Goal: Task Accomplishment & Management: Manage account settings

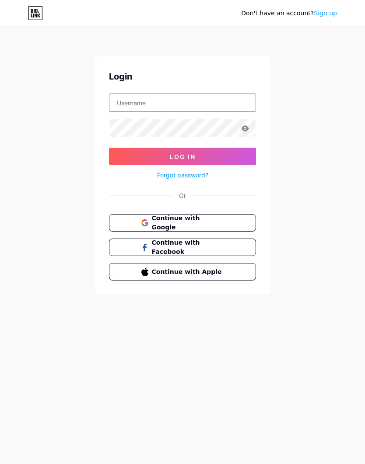
click at [222, 102] on input "text" at bounding box center [182, 102] width 146 height 17
type input "[EMAIL_ADDRESS][DOMAIN_NAME]"
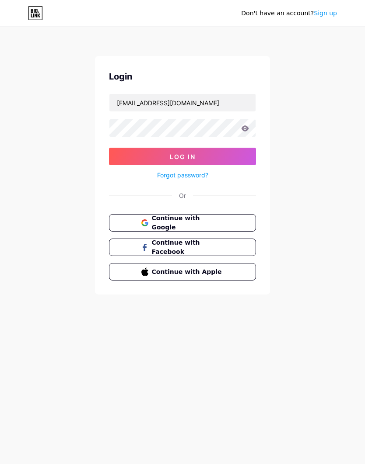
click at [230, 156] on button "Log In" at bounding box center [182, 156] width 147 height 17
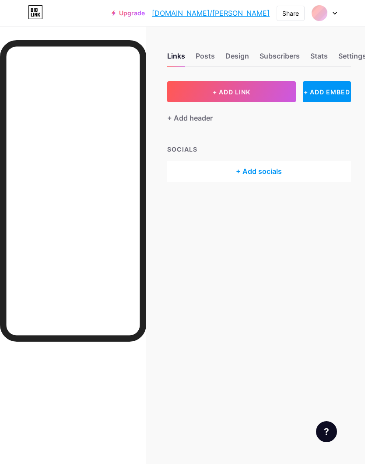
click at [244, 170] on div "+ Add socials" at bounding box center [259, 171] width 184 height 21
click at [255, 157] on div "Add" at bounding box center [253, 152] width 12 height 9
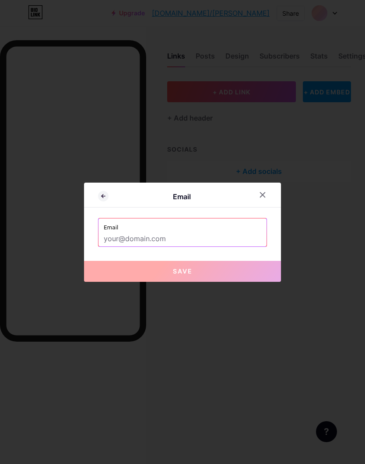
click at [195, 247] on input "text" at bounding box center [182, 239] width 157 height 15
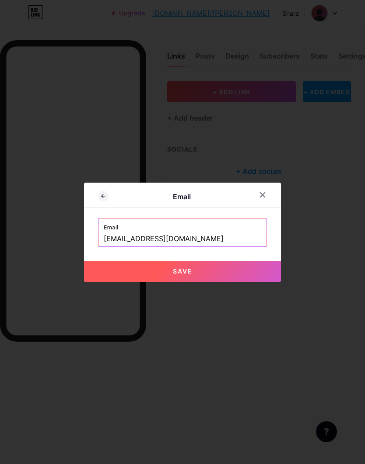
scroll to position [35, 0]
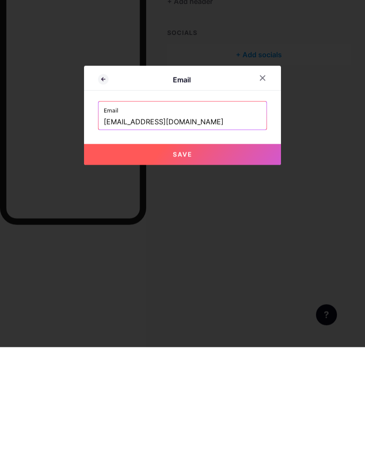
click at [108, 232] on input "[EMAIL_ADDRESS][DOMAIN_NAME]" at bounding box center [182, 239] width 157 height 15
click at [173, 232] on input "[EMAIL_ADDRESS][DOMAIN_NAME]" at bounding box center [182, 239] width 157 height 15
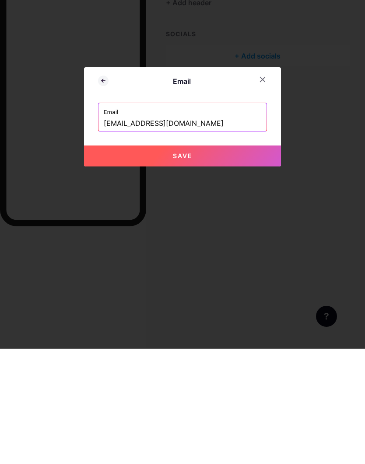
click at [250, 261] on button "Save" at bounding box center [182, 271] width 197 height 21
type input "mailto:[EMAIL_ADDRESS][DOMAIN_NAME]"
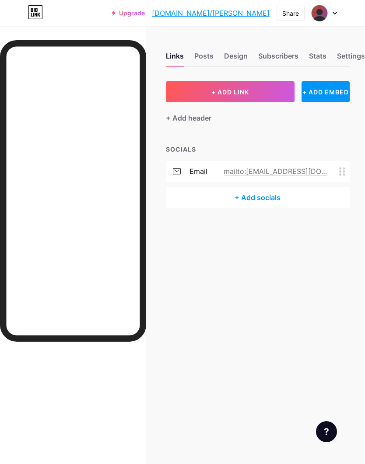
scroll to position [0, 2]
click at [260, 100] on button "+ ADD LINK" at bounding box center [230, 91] width 129 height 21
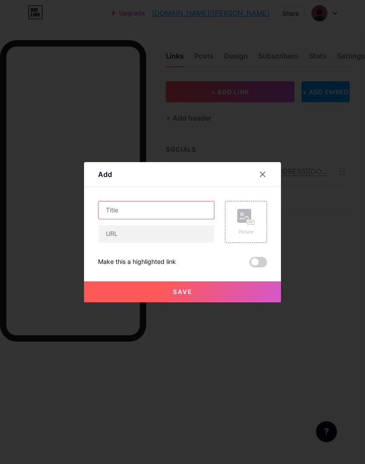
click at [188, 219] on input "text" at bounding box center [155, 210] width 115 height 17
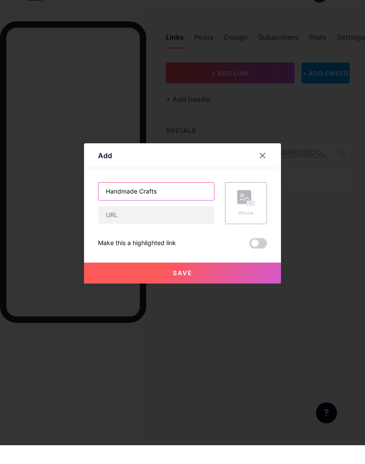
type input "Handmade Crafts"
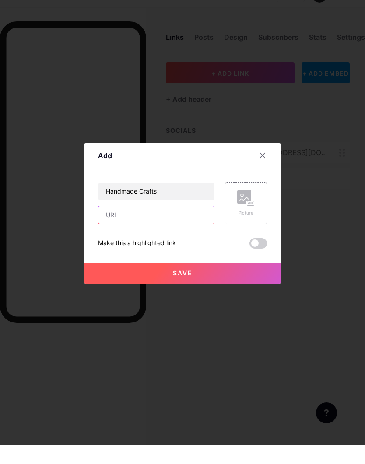
click at [191, 230] on input "text" at bounding box center [155, 233] width 115 height 17
type input "W"
type input "[DOMAIN_NAME]/[PERSON_NAME]"
click at [259, 284] on button "Save" at bounding box center [182, 292] width 197 height 21
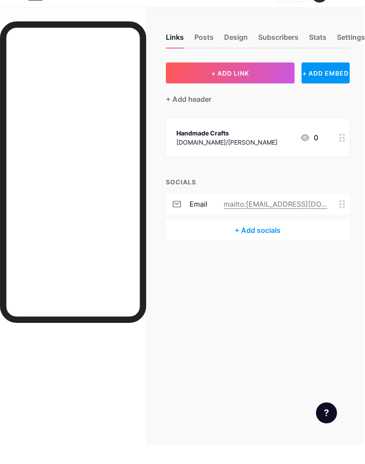
click at [255, 81] on button "+ ADD LINK" at bounding box center [230, 91] width 129 height 21
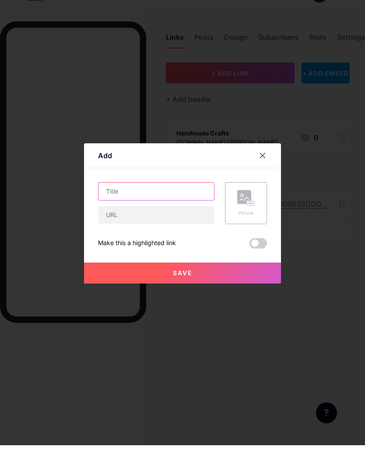
click at [175, 206] on input "text" at bounding box center [155, 210] width 115 height 17
type input "Tarot Reading"
click at [186, 212] on input "Tarot Reading" at bounding box center [155, 210] width 115 height 17
click at [317, 251] on div at bounding box center [182, 232] width 365 height 464
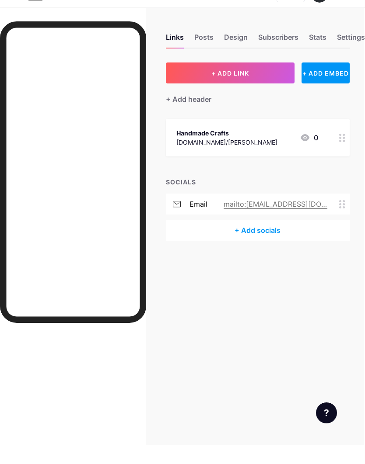
click at [253, 81] on button "+ ADD LINK" at bounding box center [230, 91] width 129 height 21
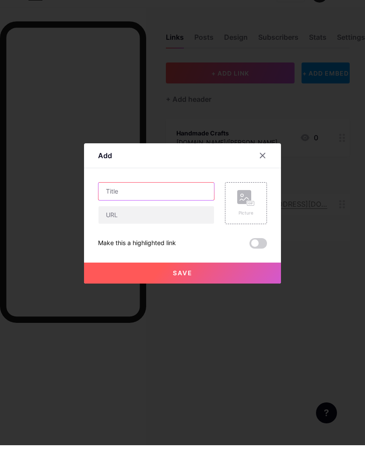
click at [184, 206] on input "text" at bounding box center [155, 210] width 115 height 17
type input "Art & Photography"
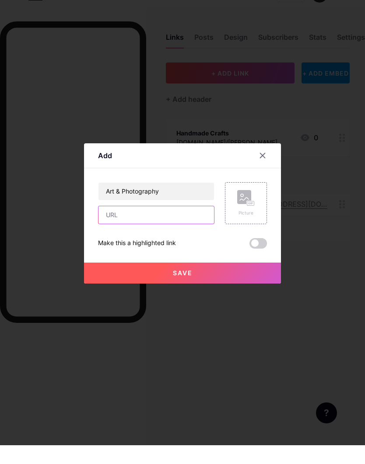
click at [189, 234] on input "text" at bounding box center [155, 233] width 115 height 17
type input "[DOMAIN_NAME]/[PERSON_NAME]"
click at [236, 290] on button "Save" at bounding box center [182, 292] width 197 height 21
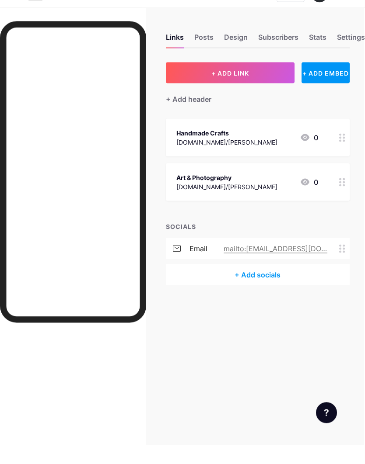
click at [261, 81] on button "+ ADD LINK" at bounding box center [230, 91] width 129 height 21
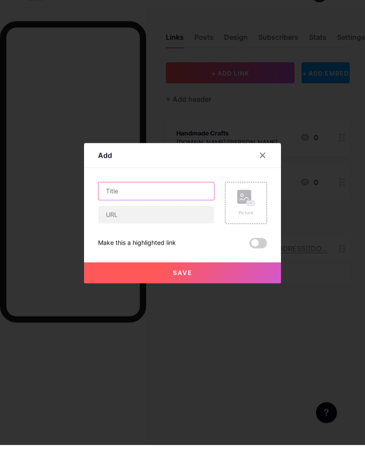
click at [162, 205] on input "text" at bounding box center [155, 210] width 115 height 17
type input "Tarot Reading"
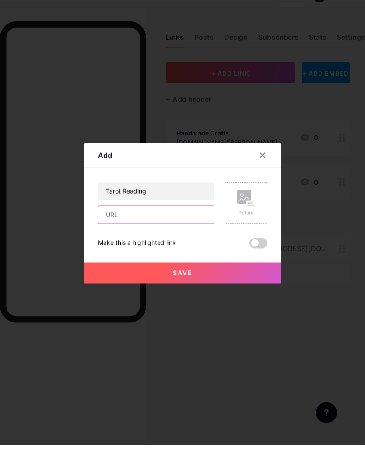
click at [206, 234] on input "text" at bounding box center [155, 233] width 115 height 17
type input "[DOMAIN_NAME]/[PERSON_NAME]"
click at [218, 292] on button "Save" at bounding box center [182, 292] width 197 height 21
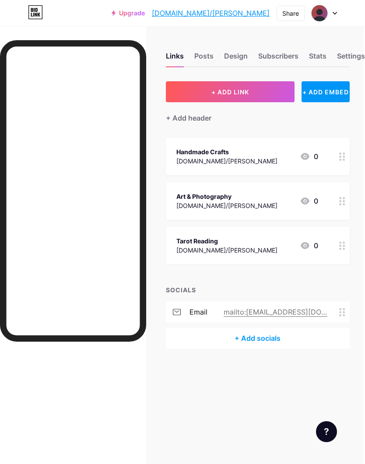
click at [265, 14] on link "[DOMAIN_NAME]/[PERSON_NAME]" at bounding box center [211, 13] width 118 height 10
click at [209, 117] on div "+ Add header" at bounding box center [189, 118] width 45 height 10
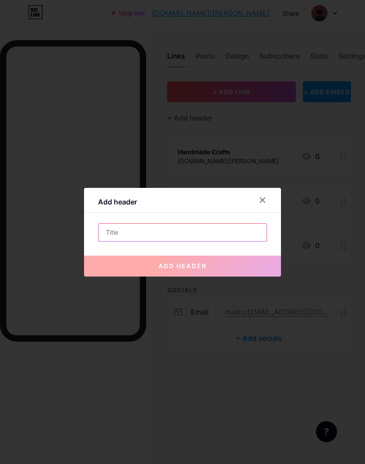
click at [171, 241] on input "text" at bounding box center [182, 232] width 168 height 17
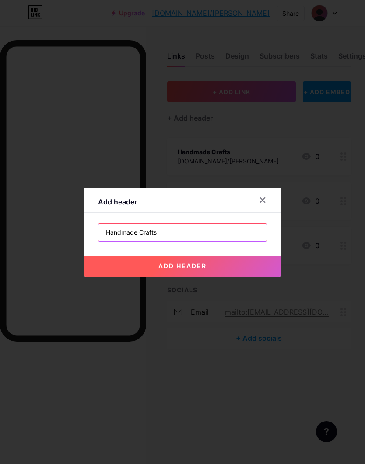
type input "Handmade Crafts"
click at [228, 277] on button "add header" at bounding box center [182, 266] width 197 height 21
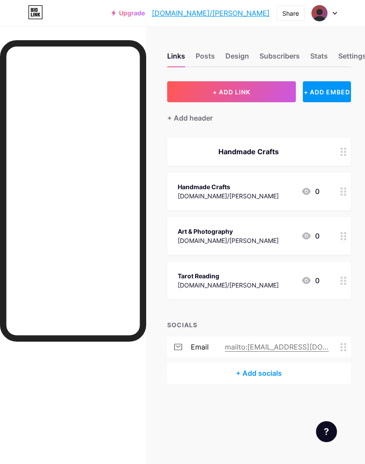
click at [244, 194] on div "Handmade Crafts Bio.link/terri 0" at bounding box center [248, 191] width 142 height 20
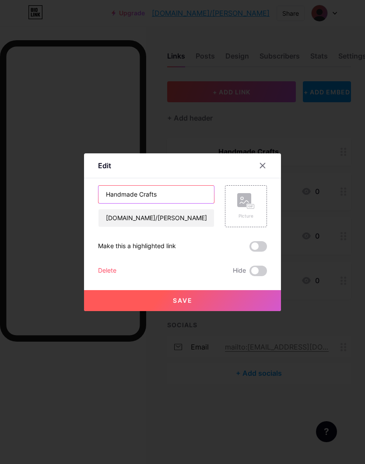
click at [166, 203] on input "Handmade Crafts" at bounding box center [155, 194] width 115 height 17
click at [117, 203] on input "Handmade Crafts" at bounding box center [155, 194] width 115 height 17
click at [116, 203] on input "Handmade Crafts" at bounding box center [155, 194] width 115 height 17
type input "H"
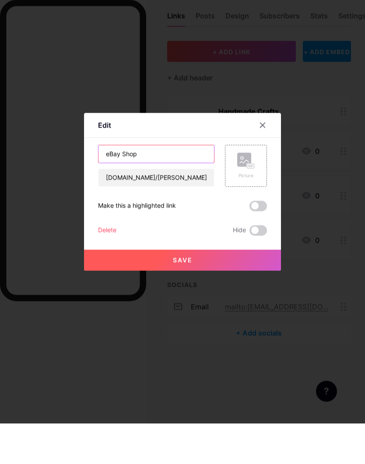
type input "eBay Shop"
click at [226, 290] on button "Save" at bounding box center [182, 300] width 197 height 21
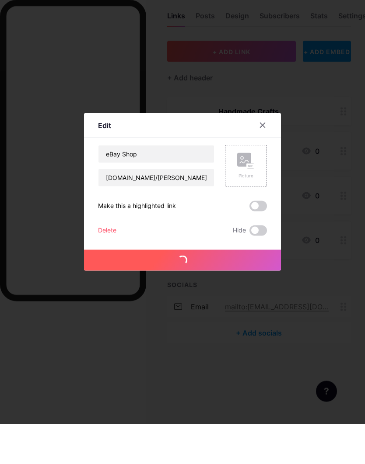
scroll to position [3, 0]
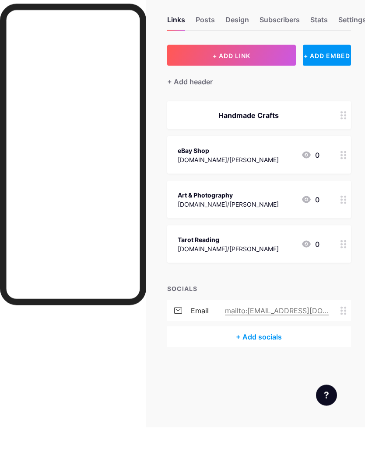
click at [209, 113] on div "+ Add header" at bounding box center [189, 118] width 45 height 10
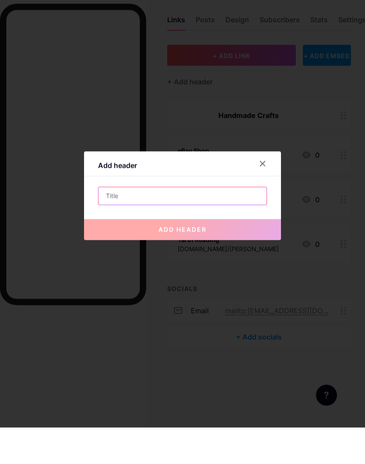
click at [160, 224] on input "text" at bounding box center [182, 232] width 168 height 17
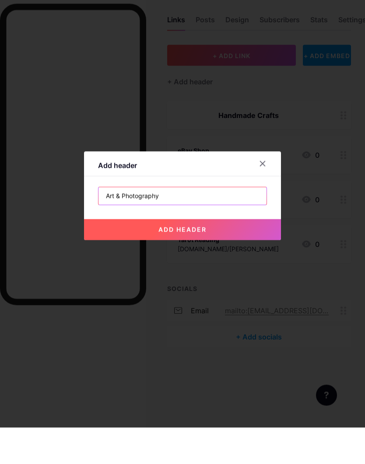
type input "Art & Photography"
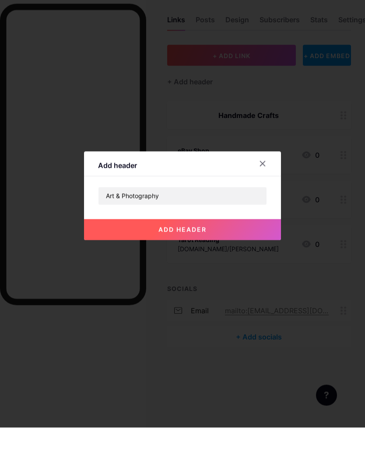
click at [237, 256] on button "add header" at bounding box center [182, 266] width 197 height 21
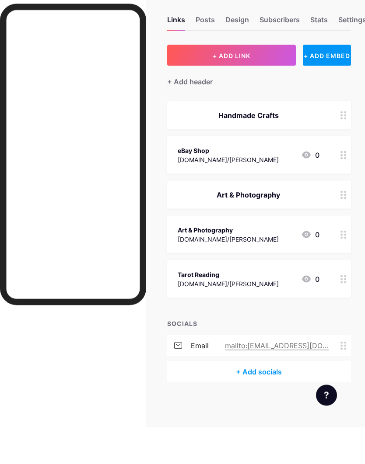
click at [223, 262] on div "Art & Photography" at bounding box center [227, 266] width 101 height 9
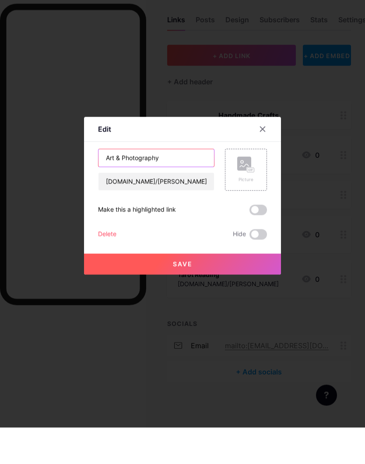
click at [115, 186] on input "Art & Photography" at bounding box center [155, 194] width 115 height 17
click at [112, 186] on input "Art & Photography" at bounding box center [155, 194] width 115 height 17
click at [104, 186] on input "Art & Photography" at bounding box center [155, 194] width 115 height 17
type input "Redbubble Shop"
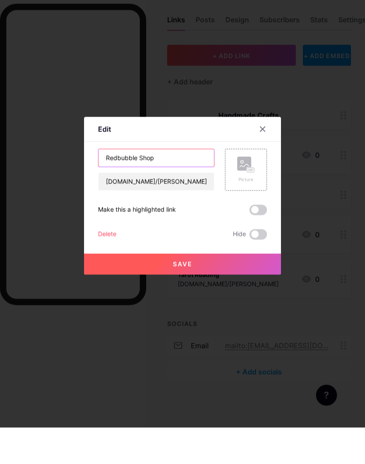
click at [254, 290] on button "Save" at bounding box center [182, 300] width 197 height 21
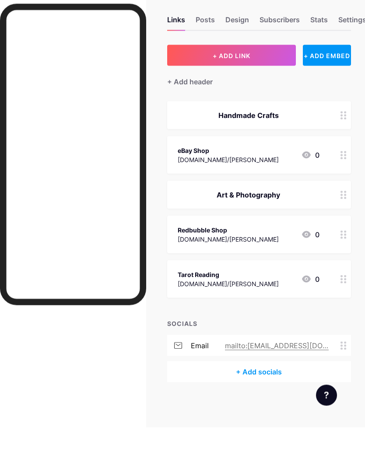
click at [203, 113] on div "+ Add header" at bounding box center [189, 118] width 45 height 10
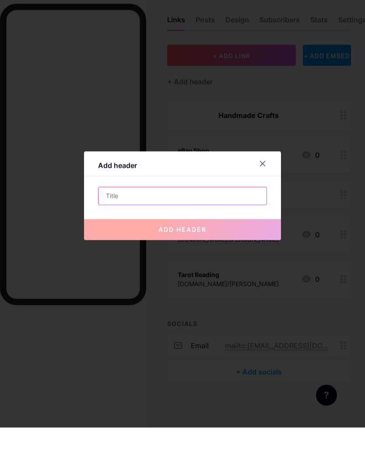
click at [169, 224] on input "text" at bounding box center [182, 232] width 168 height 17
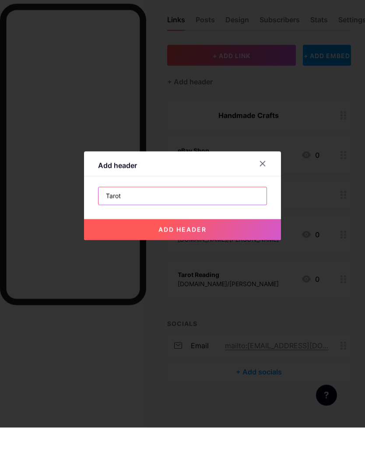
type input "Tarot"
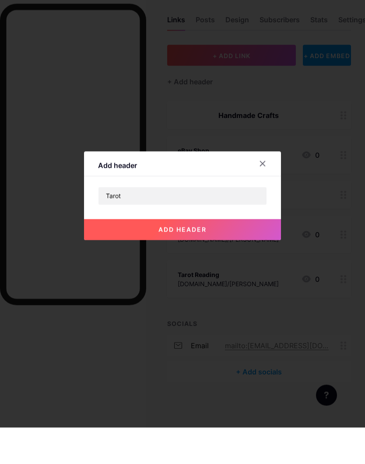
click at [251, 256] on button "add header" at bounding box center [182, 266] width 197 height 21
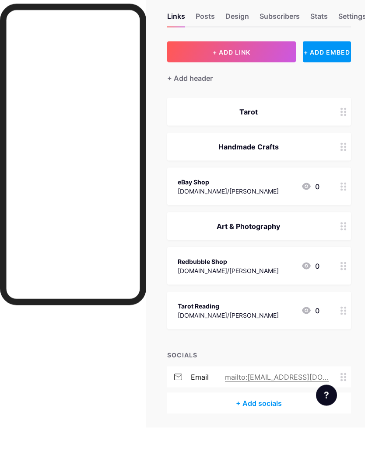
click at [287, 143] on div "Tarot" at bounding box center [248, 148] width 142 height 10
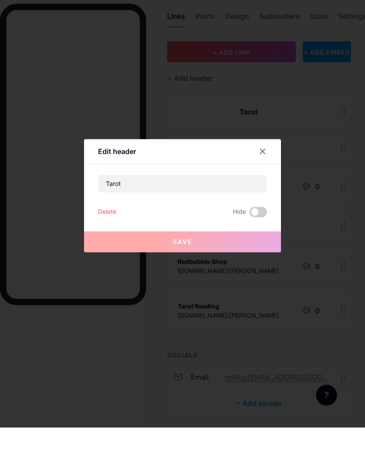
click at [342, 107] on div at bounding box center [182, 232] width 365 height 464
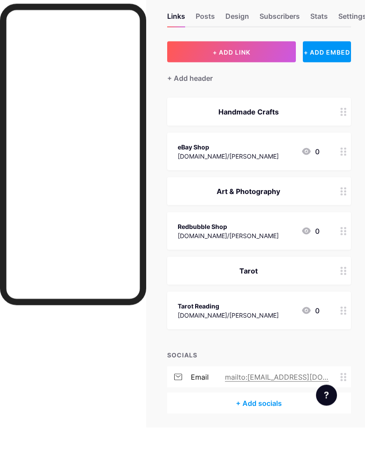
click at [231, 337] on div "Tarot Reading bio.link/terri 0" at bounding box center [248, 347] width 142 height 20
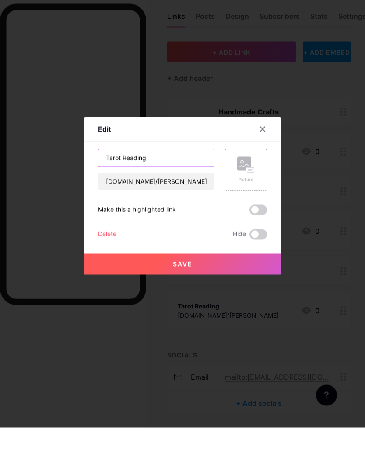
click at [113, 186] on input "Tarot Reading" at bounding box center [155, 194] width 115 height 17
click at [108, 186] on input "Tarot Reading" at bounding box center [155, 194] width 115 height 17
click at [115, 186] on input "Tarot Reading" at bounding box center [155, 194] width 115 height 17
click at [112, 186] on input "Tarot Reading" at bounding box center [155, 194] width 115 height 17
type input "YouTube Channel"
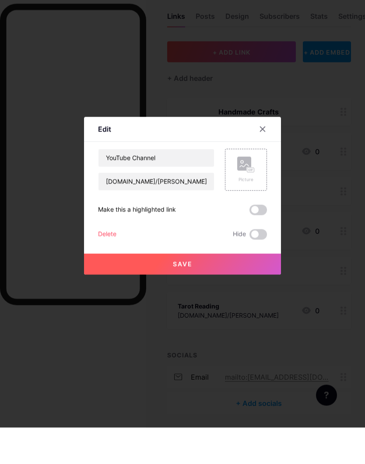
click at [246, 290] on button "Save" at bounding box center [182, 300] width 197 height 21
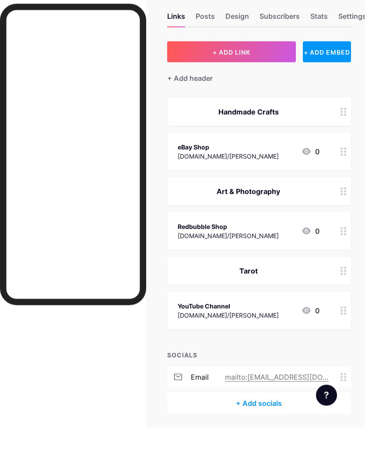
click at [274, 429] on div "+ Add socials" at bounding box center [259, 439] width 184 height 21
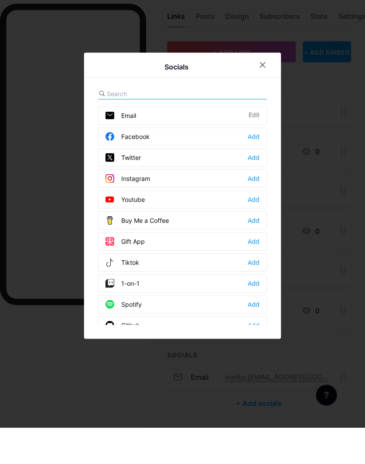
click at [189, 125] on div at bounding box center [182, 130] width 169 height 11
click at [128, 125] on input "text" at bounding box center [155, 129] width 97 height 9
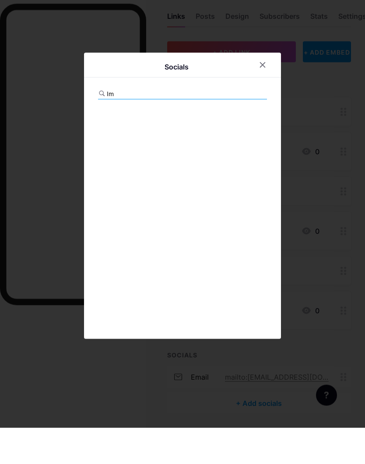
type input "I"
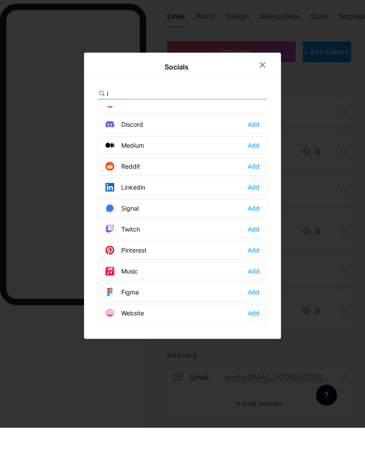
scroll to position [159, 0]
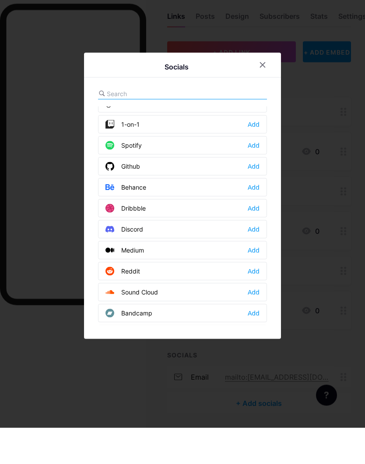
type input "I"
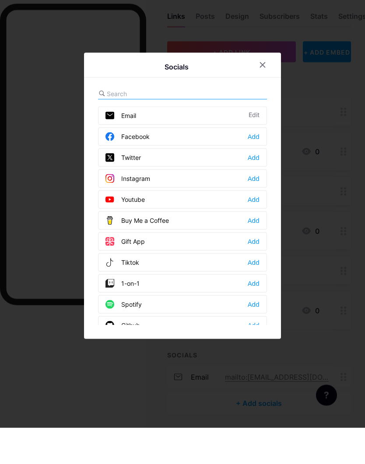
scroll to position [0, 0]
click at [266, 94] on div at bounding box center [262, 102] width 16 height 16
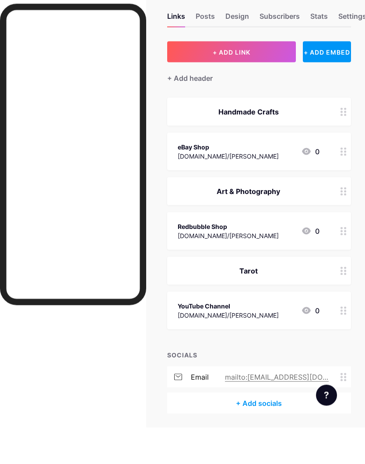
click at [242, 85] on span "+ ADD LINK" at bounding box center [231, 88] width 38 height 7
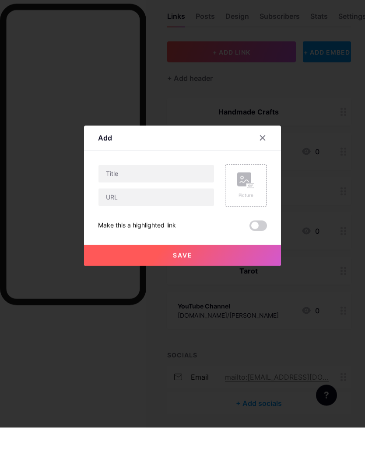
click at [268, 167] on div at bounding box center [262, 175] width 16 height 16
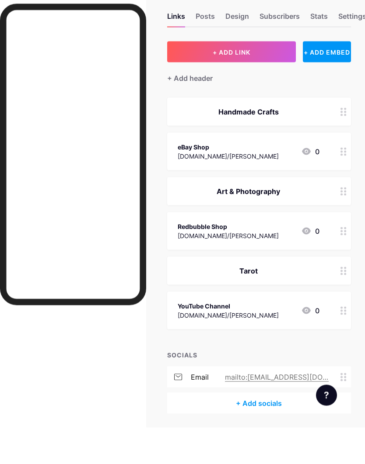
click at [207, 109] on div "+ Add header" at bounding box center [189, 114] width 45 height 10
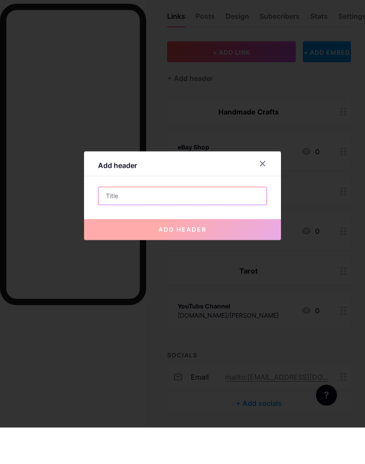
click at [216, 224] on input "text" at bounding box center [182, 232] width 168 height 17
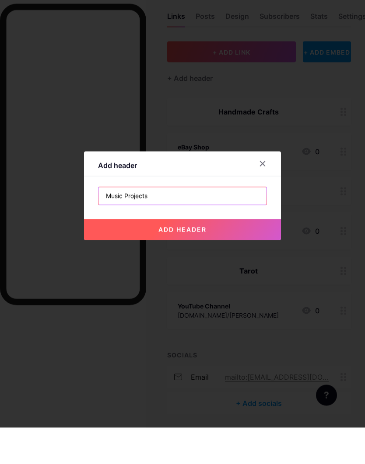
type input "Music Projects"
click at [240, 256] on button "add header" at bounding box center [182, 266] width 197 height 21
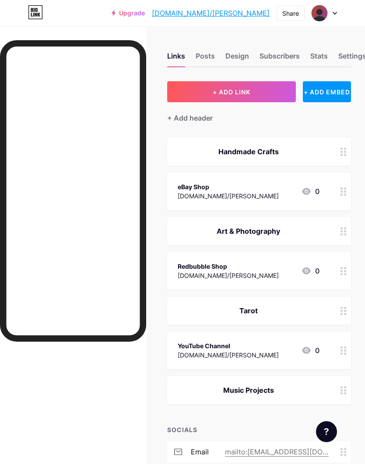
click at [249, 12] on link "[DOMAIN_NAME]/[PERSON_NAME]" at bounding box center [211, 13] width 118 height 10
click at [345, 148] on icon at bounding box center [343, 152] width 6 height 8
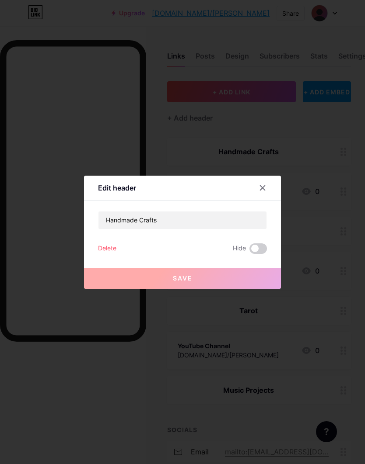
click at [110, 254] on div "Delete" at bounding box center [107, 249] width 18 height 10
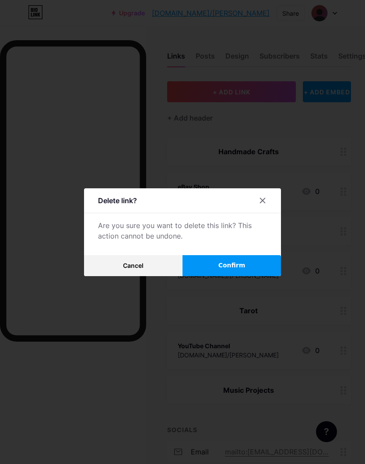
click at [246, 276] on button "Confirm" at bounding box center [231, 265] width 98 height 21
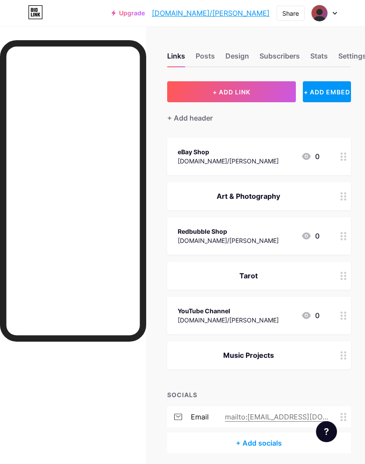
click at [343, 153] on icon at bounding box center [343, 157] width 6 height 8
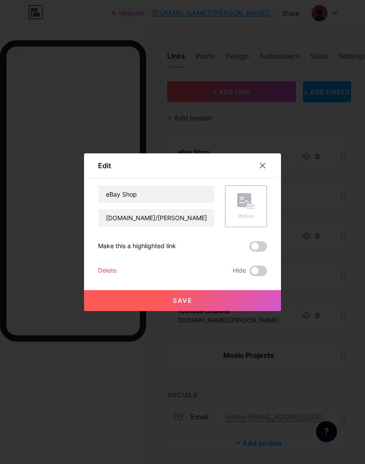
click at [112, 276] on div "Delete" at bounding box center [107, 271] width 18 height 10
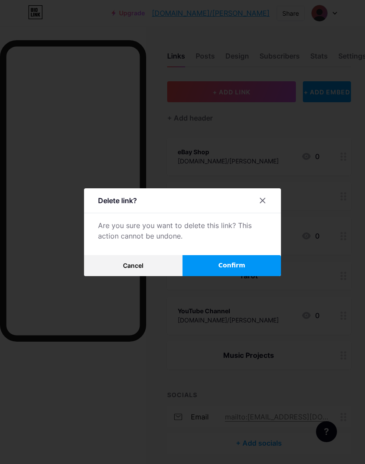
click at [226, 270] on span "Confirm" at bounding box center [231, 265] width 27 height 9
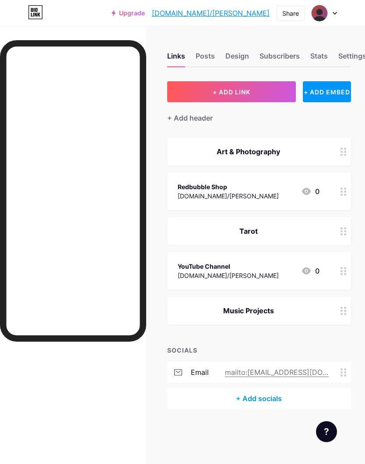
click at [345, 148] on circle at bounding box center [345, 149] width 2 height 2
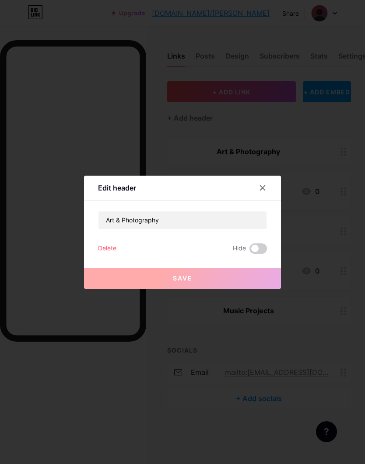
click at [113, 254] on div "Delete" at bounding box center [107, 249] width 18 height 10
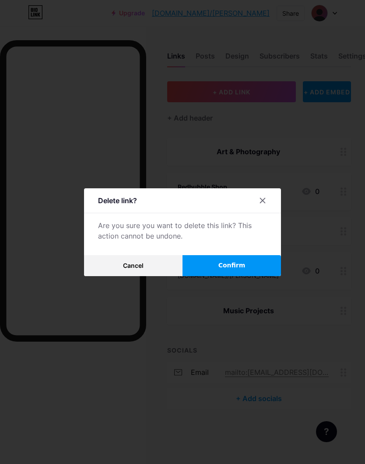
click at [219, 270] on span "Confirm" at bounding box center [231, 265] width 27 height 9
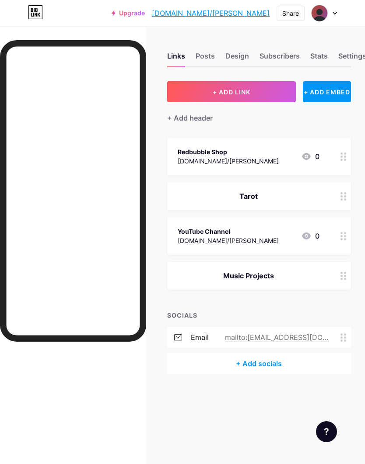
click at [341, 153] on icon at bounding box center [343, 157] width 6 height 8
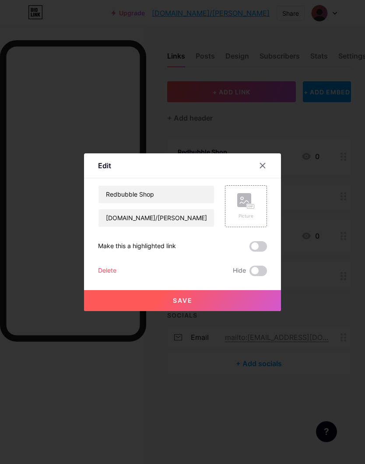
click at [115, 276] on div "Delete" at bounding box center [107, 271] width 18 height 10
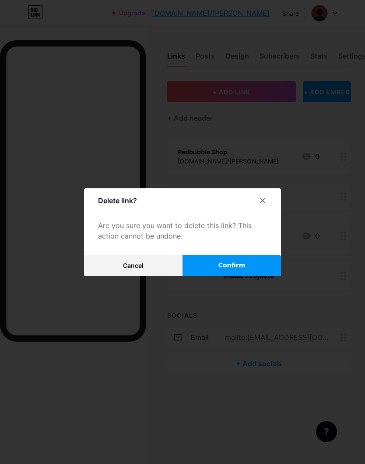
click at [240, 270] on span "Confirm" at bounding box center [231, 265] width 27 height 9
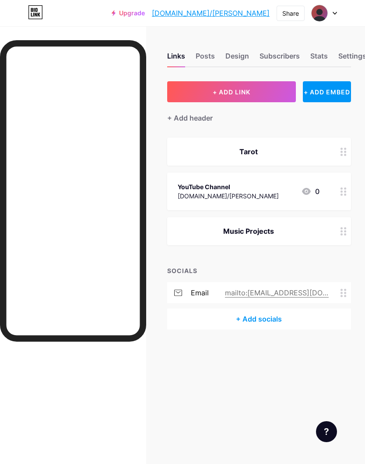
click at [346, 149] on div at bounding box center [343, 152] width 15 height 28
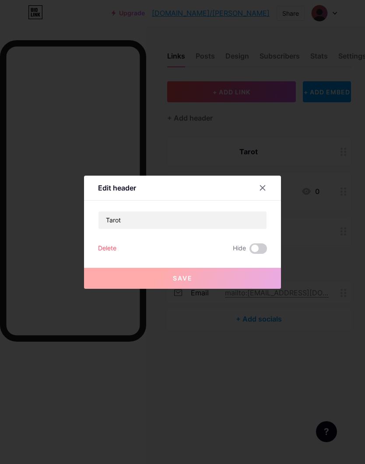
click at [114, 254] on div "Delete" at bounding box center [107, 249] width 18 height 10
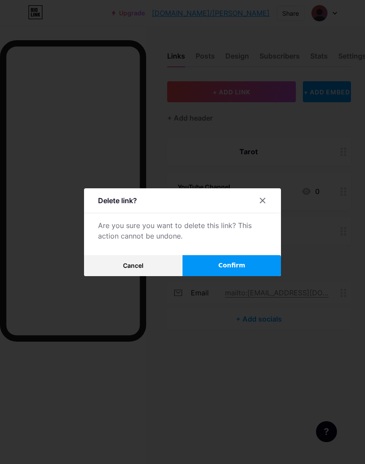
click at [209, 276] on button "Confirm" at bounding box center [231, 265] width 98 height 21
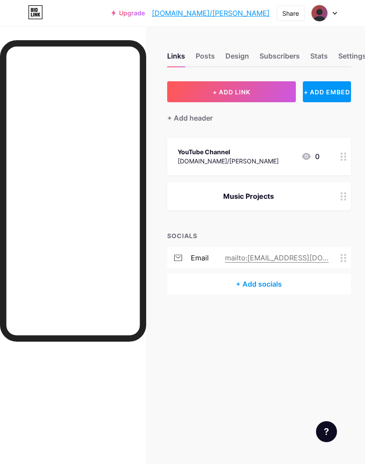
click at [344, 151] on div at bounding box center [343, 157] width 15 height 38
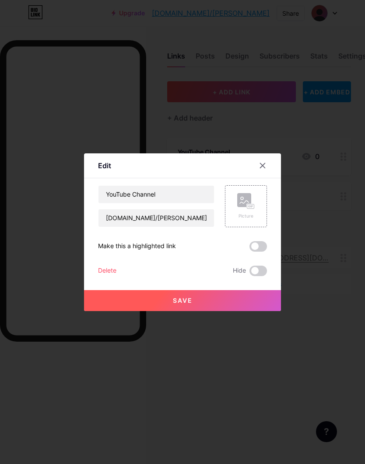
click at [112, 276] on div "Delete" at bounding box center [107, 271] width 18 height 10
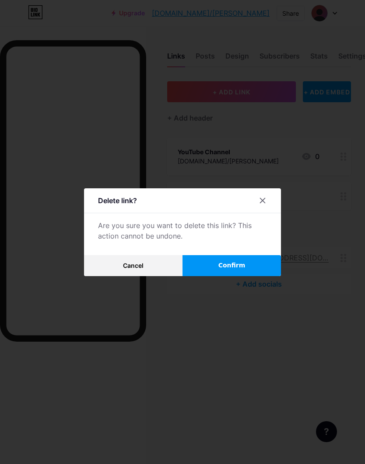
click at [204, 313] on div at bounding box center [182, 232] width 365 height 464
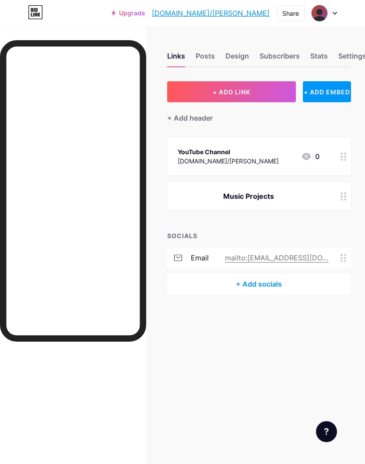
click at [221, 281] on div "+ Add socials" at bounding box center [259, 284] width 184 height 21
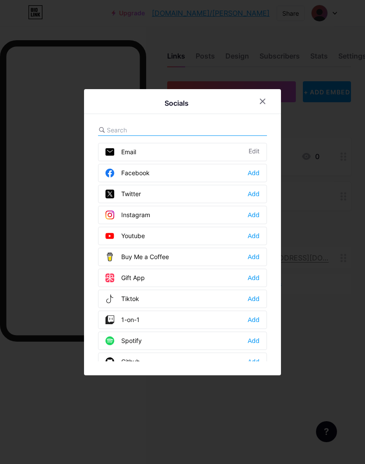
click at [261, 104] on icon at bounding box center [262, 101] width 5 height 5
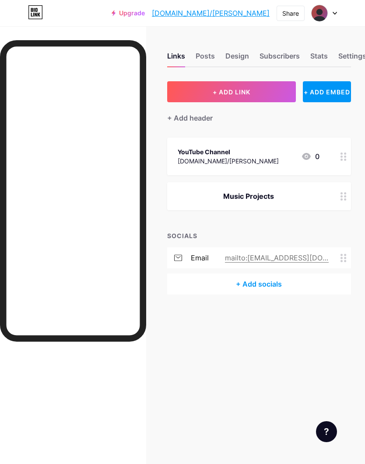
click at [345, 153] on icon at bounding box center [343, 157] width 6 height 8
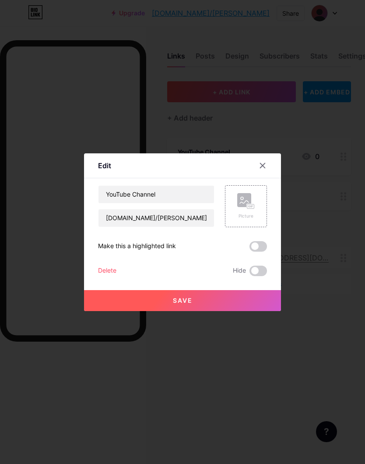
click at [103, 276] on div "Delete" at bounding box center [107, 271] width 18 height 10
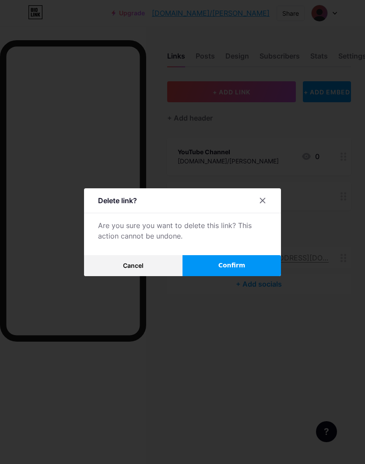
click at [223, 276] on button "Confirm" at bounding box center [231, 265] width 98 height 21
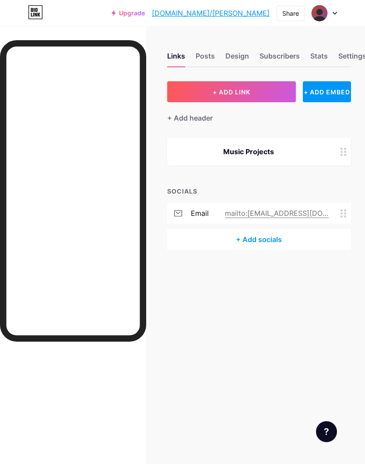
click at [347, 149] on div at bounding box center [343, 152] width 15 height 28
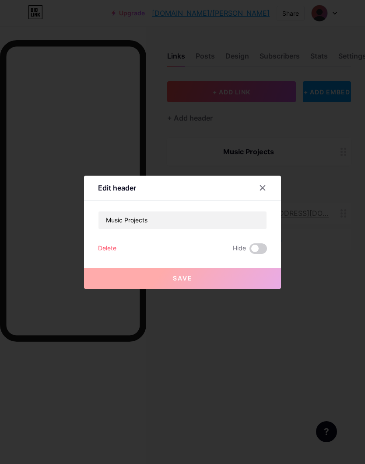
click at [113, 254] on div "Delete" at bounding box center [107, 249] width 18 height 10
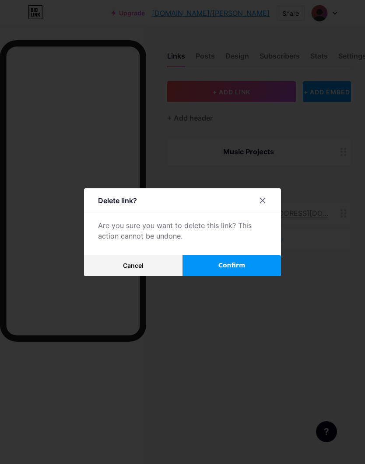
click at [233, 270] on span "Confirm" at bounding box center [231, 265] width 27 height 9
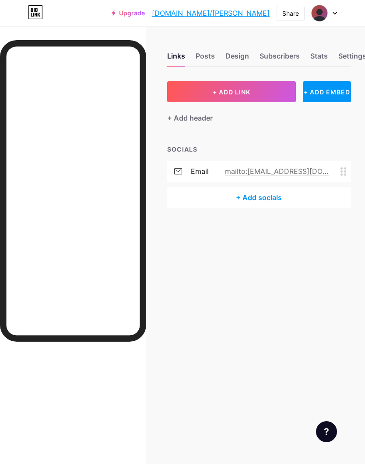
click at [345, 168] on circle at bounding box center [345, 168] width 2 height 2
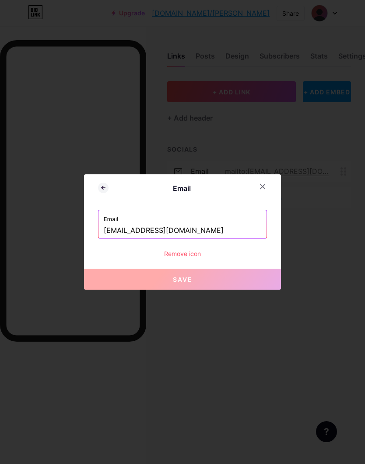
click at [189, 258] on div "Remove icon" at bounding box center [182, 253] width 169 height 9
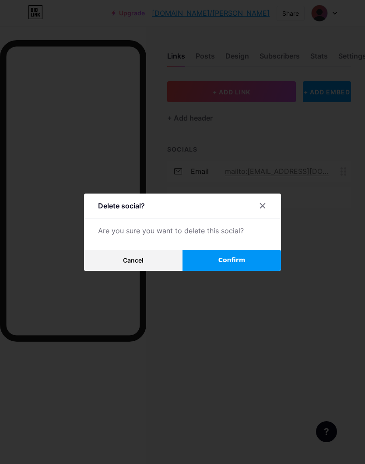
click at [228, 271] on button "Confirm" at bounding box center [231, 260] width 98 height 21
